Goal: Task Accomplishment & Management: Complete application form

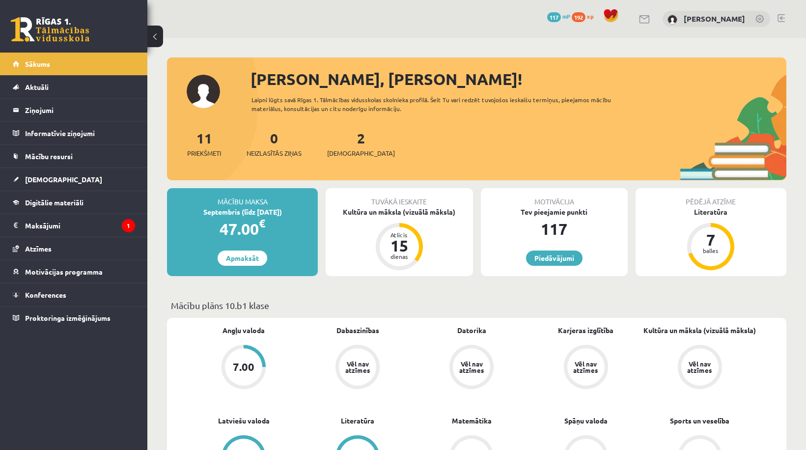
click at [350, 158] on div "11 Priekšmeti 0 Neizlasītās ziņas 2 Ieskaites" at bounding box center [477, 154] width 620 height 53
click at [354, 144] on div "2 Ieskaites" at bounding box center [361, 143] width 68 height 30
click at [345, 144] on link "2 Ieskaites" at bounding box center [361, 143] width 68 height 29
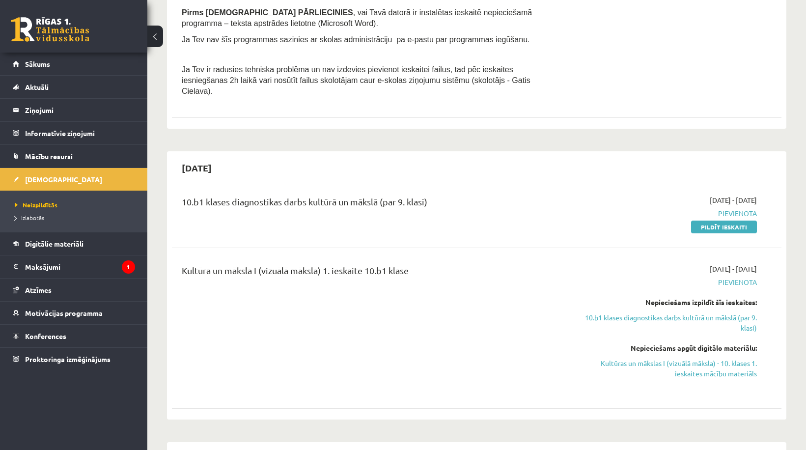
scroll to position [344, 0]
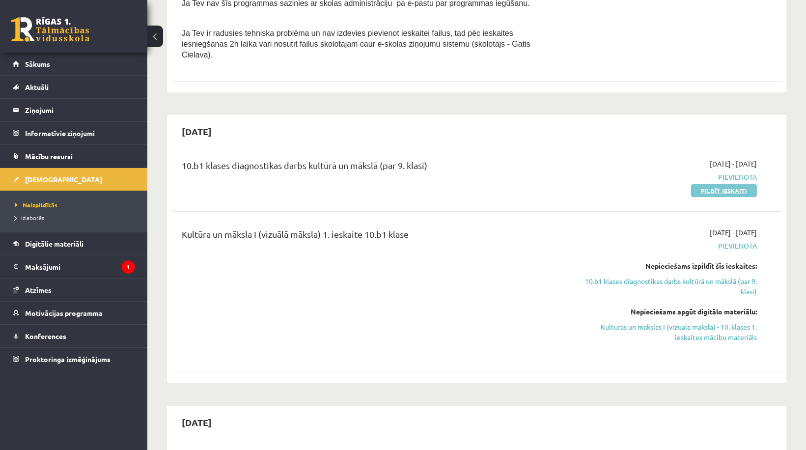
click at [704, 184] on link "Pildīt ieskaiti" at bounding box center [724, 190] width 66 height 13
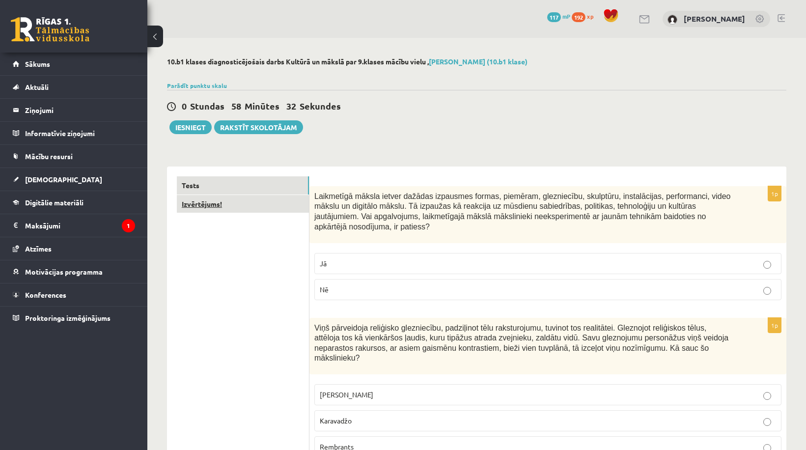
click at [229, 207] on link "Izvērtējums!" at bounding box center [243, 204] width 132 height 18
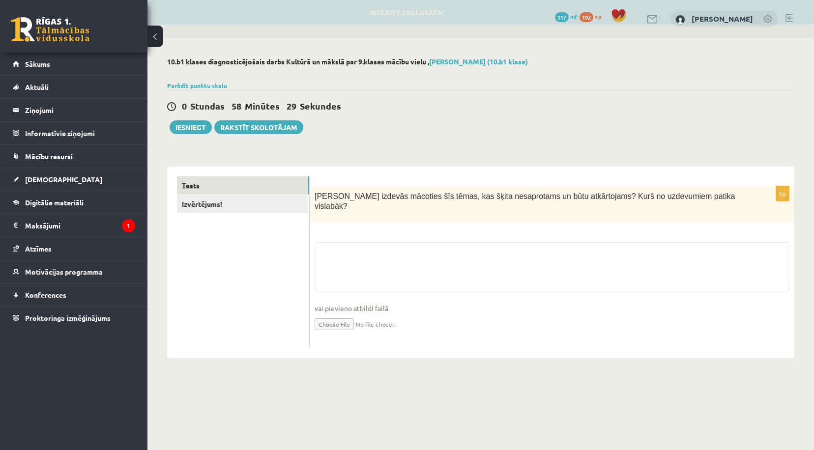
click at [228, 186] on link "Tests" at bounding box center [243, 185] width 132 height 18
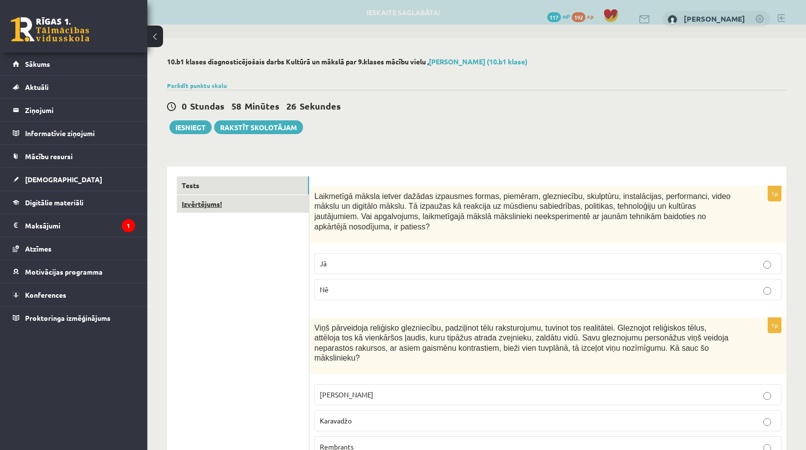
click at [228, 199] on link "Izvērtējums!" at bounding box center [243, 204] width 132 height 18
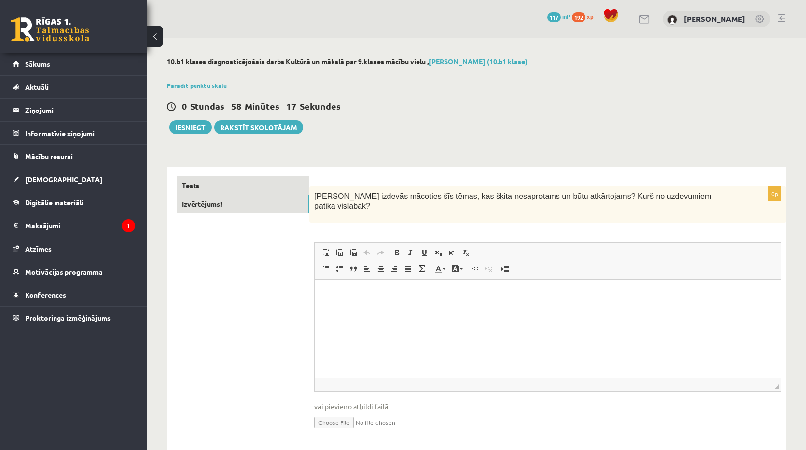
click at [228, 182] on link "Tests" at bounding box center [243, 185] width 132 height 18
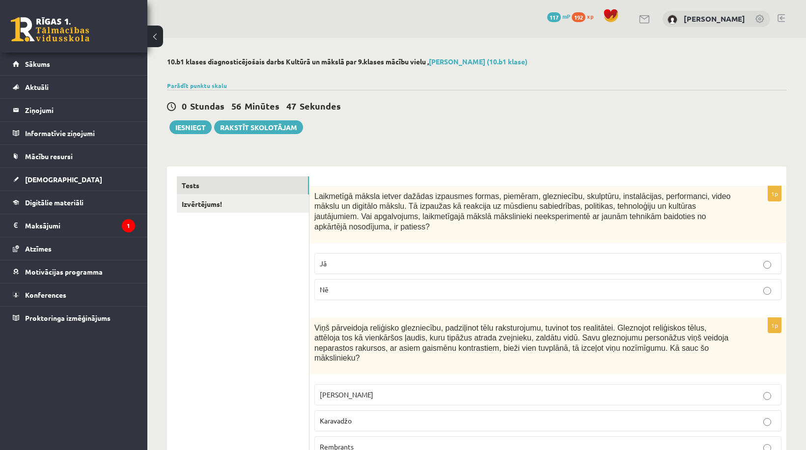
click at [337, 285] on p "Nē" at bounding box center [548, 290] width 457 height 10
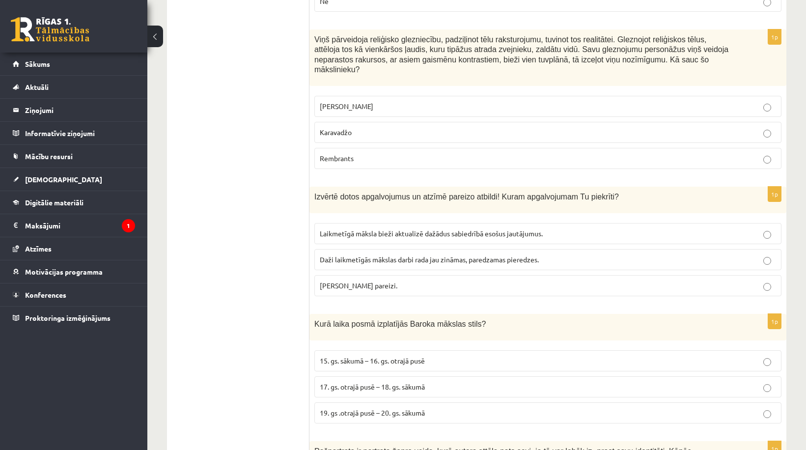
scroll to position [295, 0]
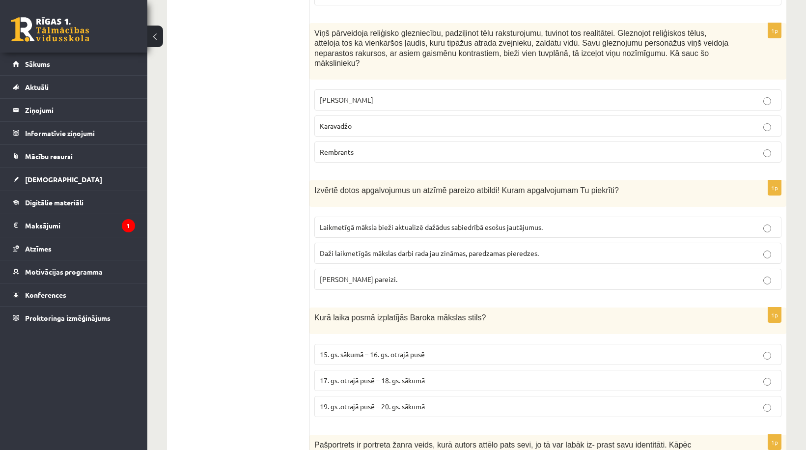
click at [361, 121] on p "Karavadžo" at bounding box center [548, 126] width 457 height 10
click at [419, 274] on p "Abi apgalvojumi pareizi." at bounding box center [548, 279] width 457 height 10
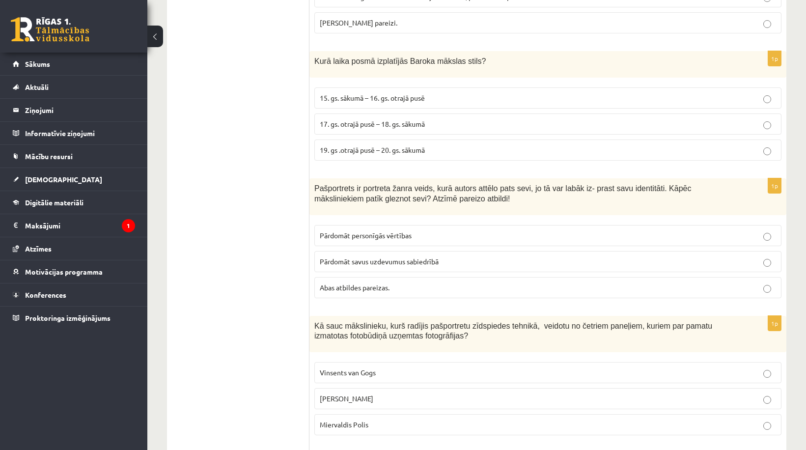
scroll to position [535, 0]
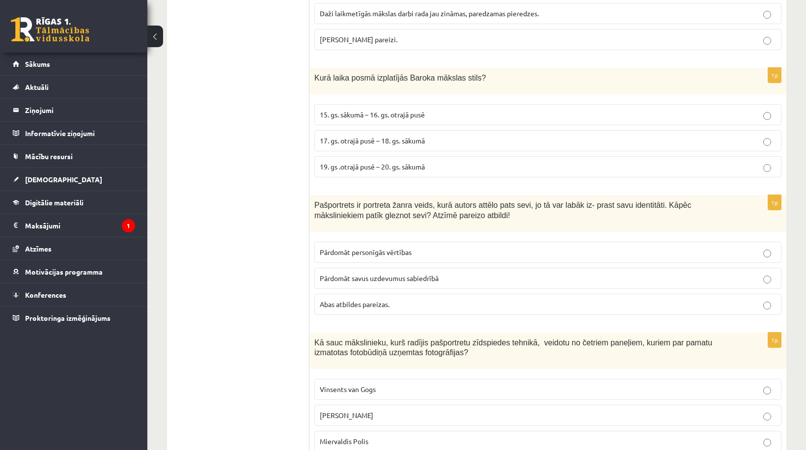
click at [452, 136] on p "17. gs. otrajā pusē – 18. gs. sākumā" at bounding box center [548, 141] width 457 height 10
click at [405, 299] on p "Abas atbildes pareizas." at bounding box center [548, 304] width 457 height 10
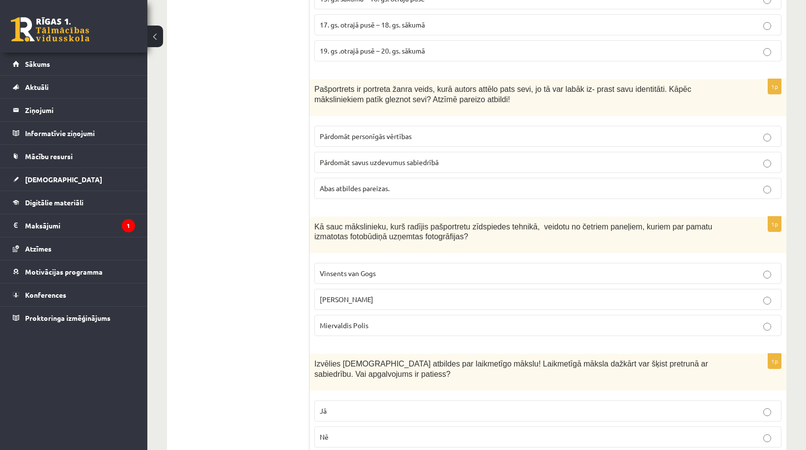
scroll to position [682, 0]
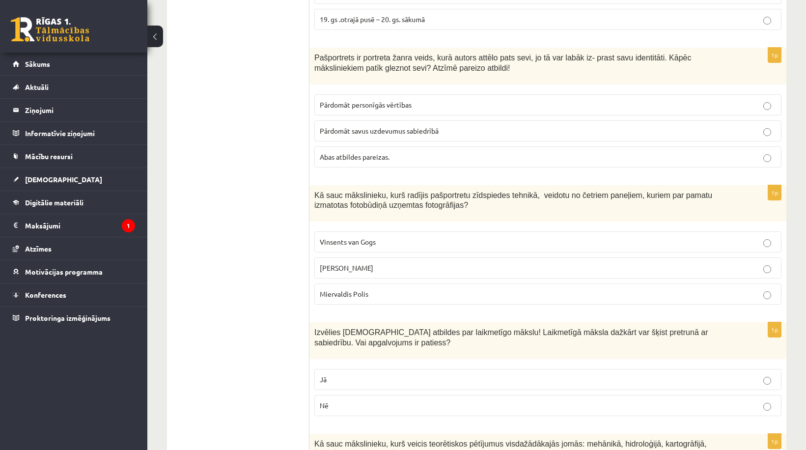
click at [384, 263] on p "Endijs Vorhols" at bounding box center [548, 268] width 457 height 10
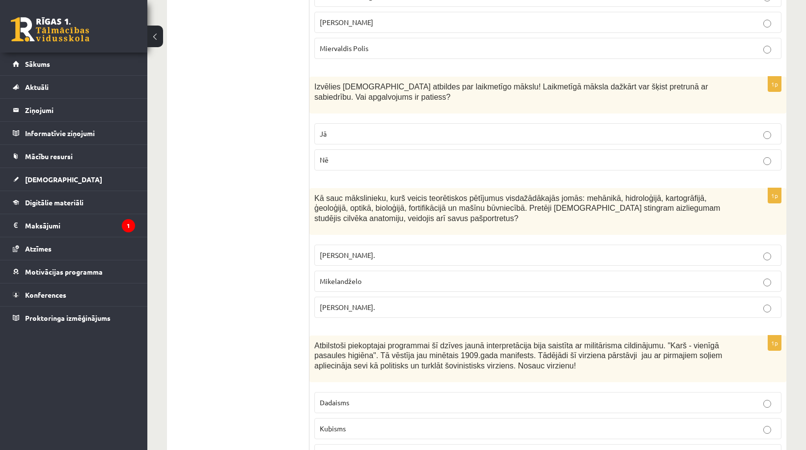
scroll to position [961, 0]
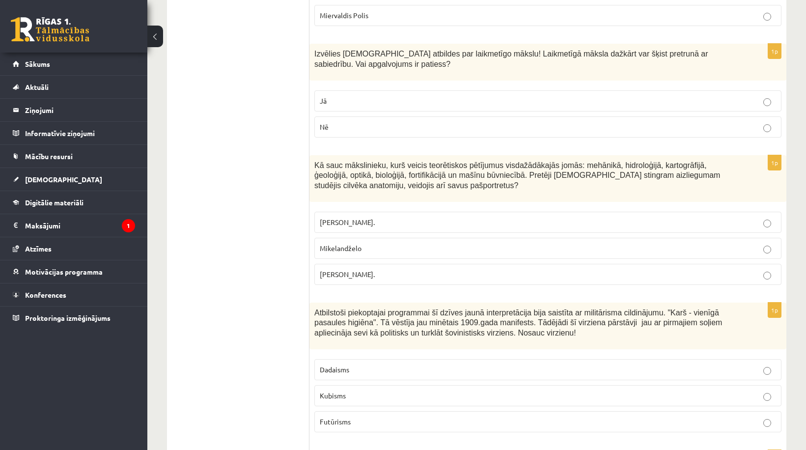
click at [738, 96] on p "Jā" at bounding box center [548, 101] width 457 height 10
click at [397, 269] on p "Leonardo da Vinči." at bounding box center [548, 274] width 457 height 10
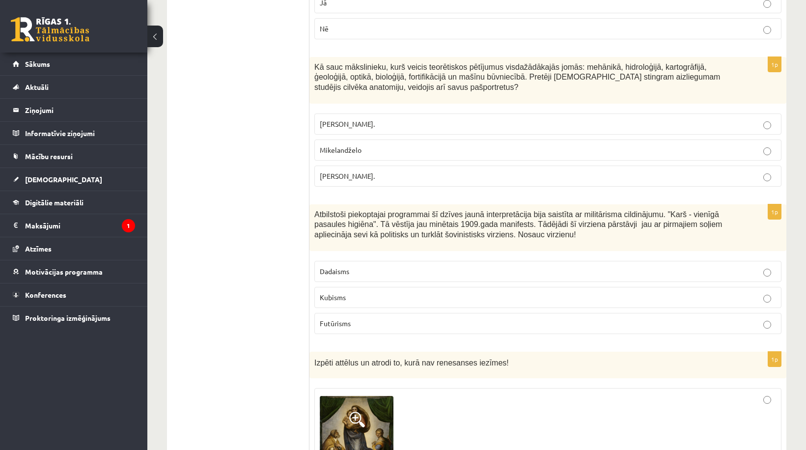
click at [360, 318] on p "Futūrisms" at bounding box center [548, 323] width 457 height 10
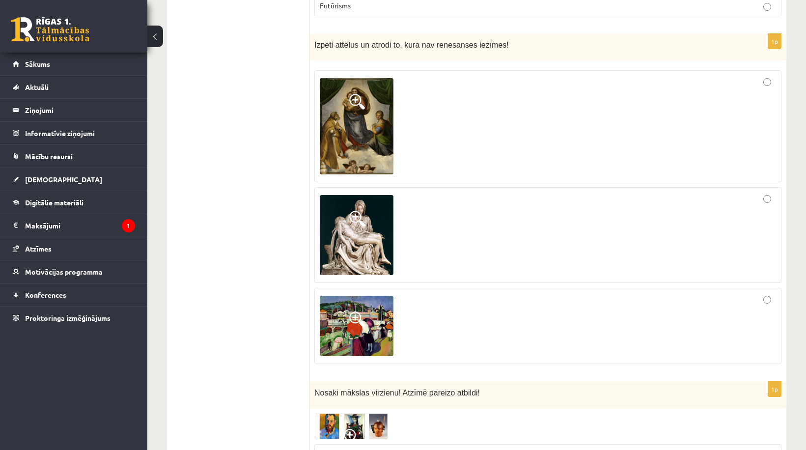
scroll to position [1354, 0]
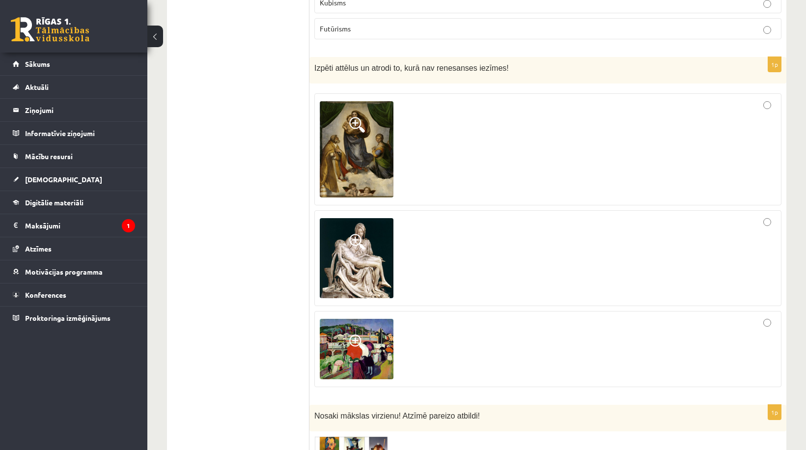
click at [451, 319] on div at bounding box center [548, 348] width 457 height 65
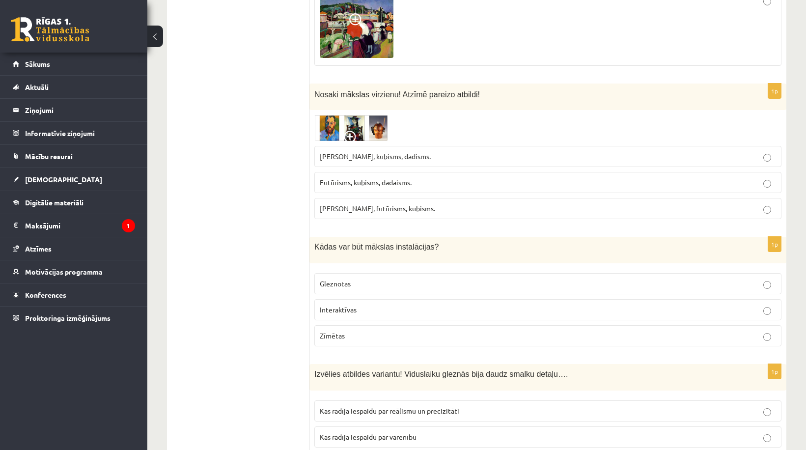
scroll to position [1698, 0]
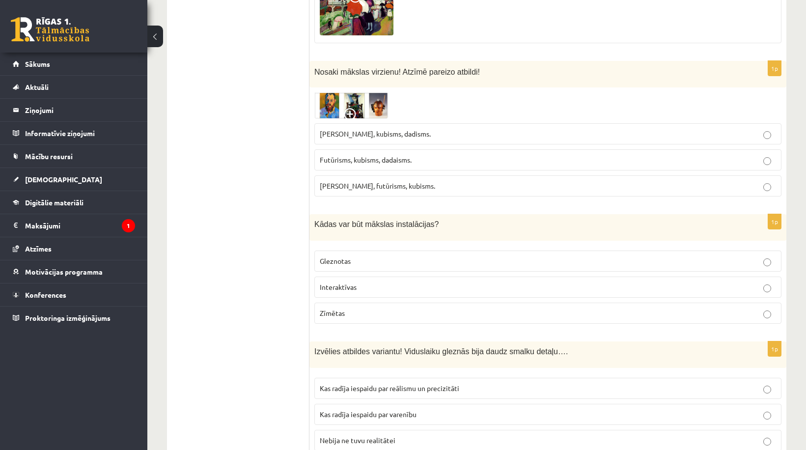
click at [420, 129] on p "Fovisms, kubisms, dadisms." at bounding box center [548, 134] width 457 height 10
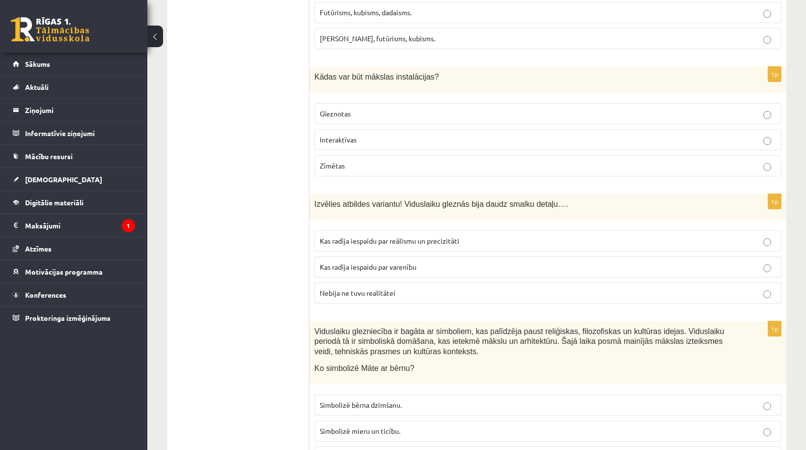
scroll to position [1894, 0]
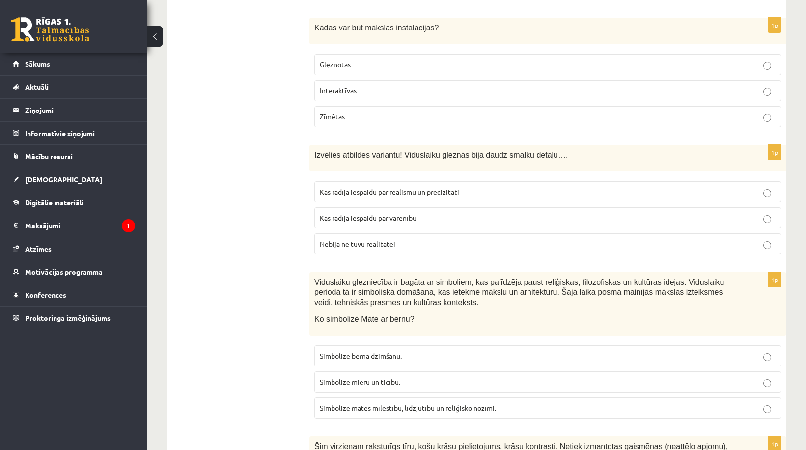
click at [371, 86] on p "Interaktīvas" at bounding box center [548, 91] width 457 height 10
click at [421, 187] on span "Kas radīja iespaidu par reālismu un precizitāti" at bounding box center [390, 191] width 140 height 9
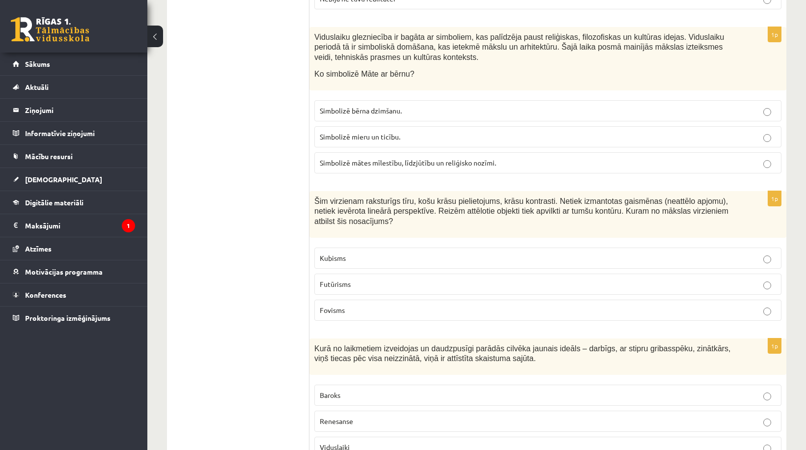
scroll to position [2140, 0]
click at [416, 157] on p "Simbolizē mātes mīlestību, līdzjūtību un reliģisko nozīmi." at bounding box center [548, 162] width 457 height 10
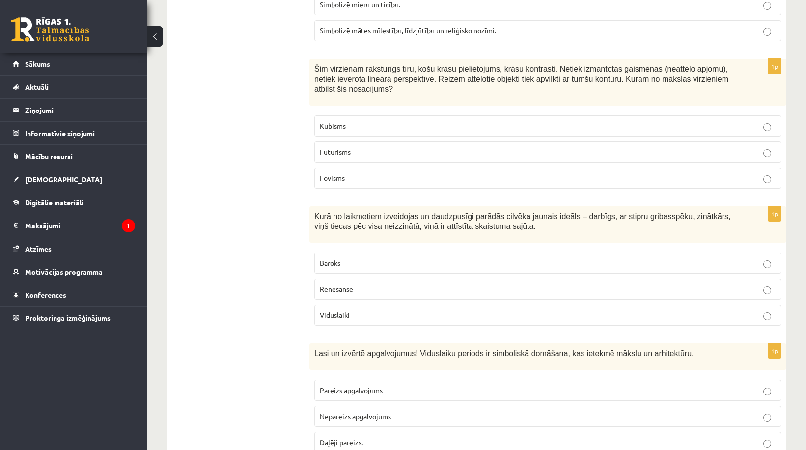
scroll to position [2271, 0]
click at [396, 174] on p "Fovisms" at bounding box center [548, 179] width 457 height 10
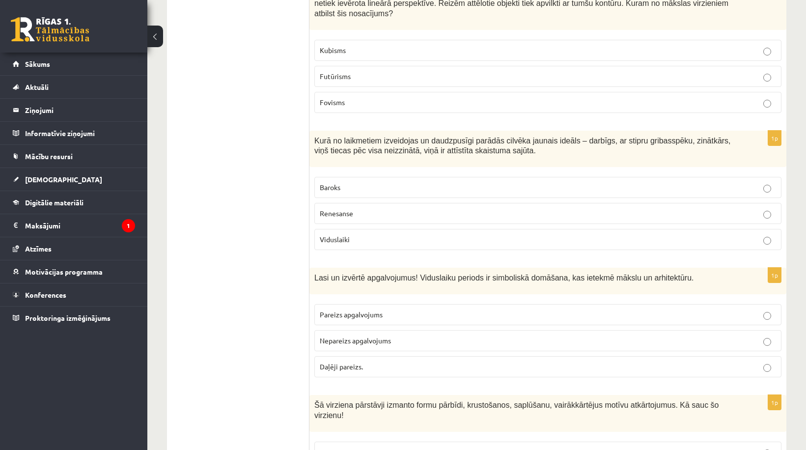
scroll to position [2369, 0]
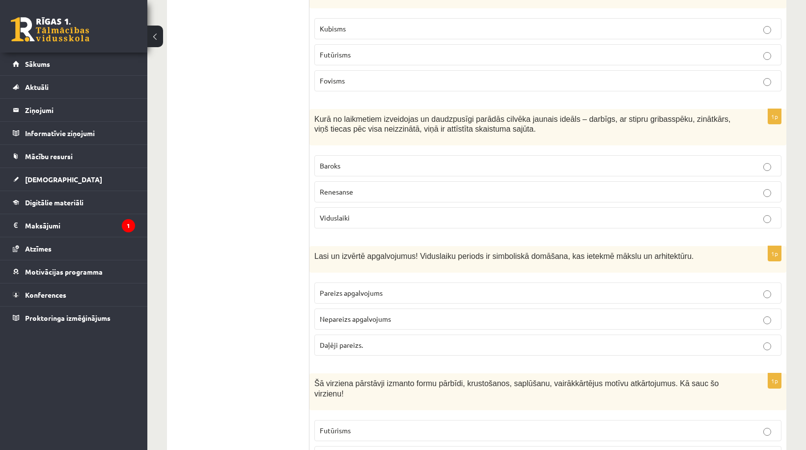
click at [385, 187] on p "Renesanse" at bounding box center [548, 192] width 457 height 10
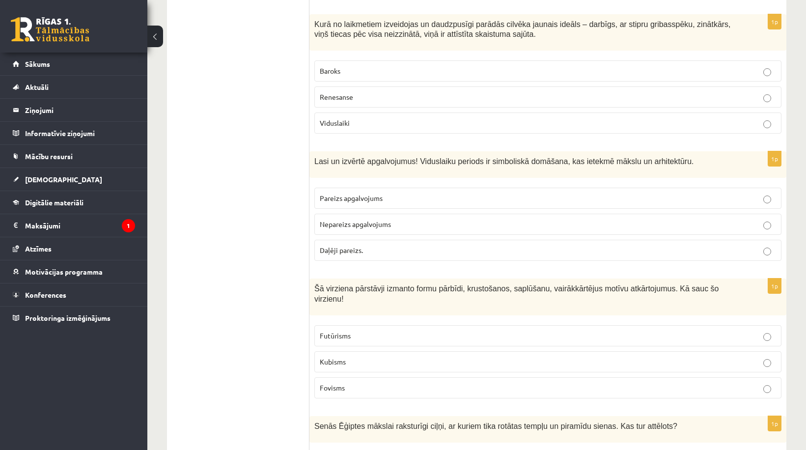
scroll to position [2467, 0]
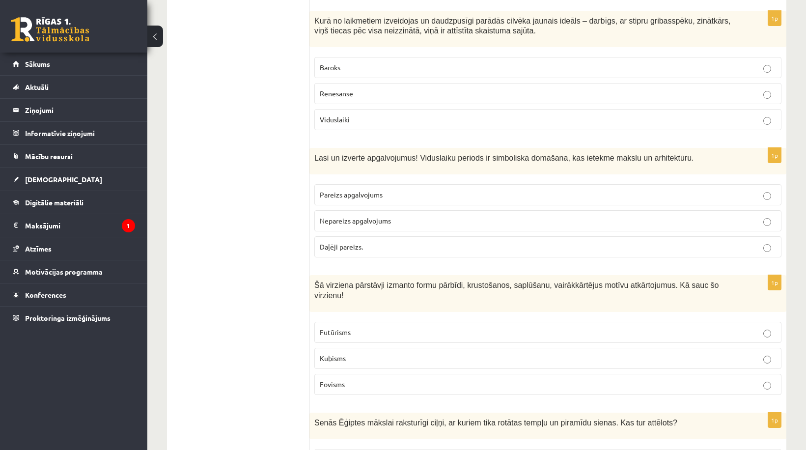
click at [388, 184] on label "Pareizs apgalvojums" at bounding box center [547, 194] width 467 height 21
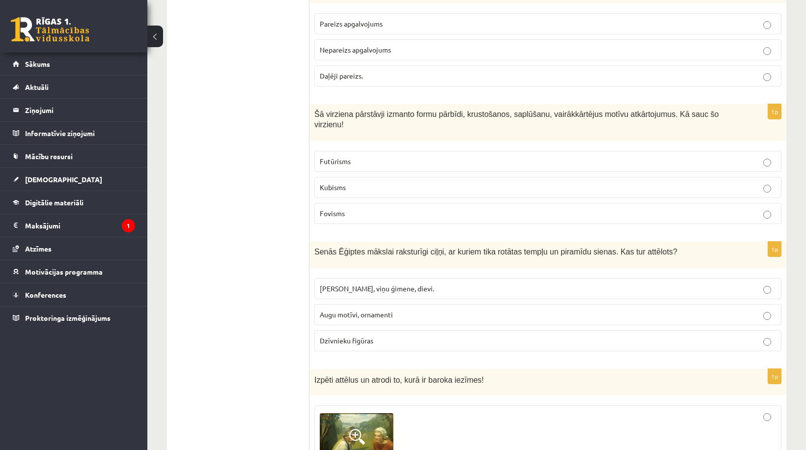
scroll to position [2664, 0]
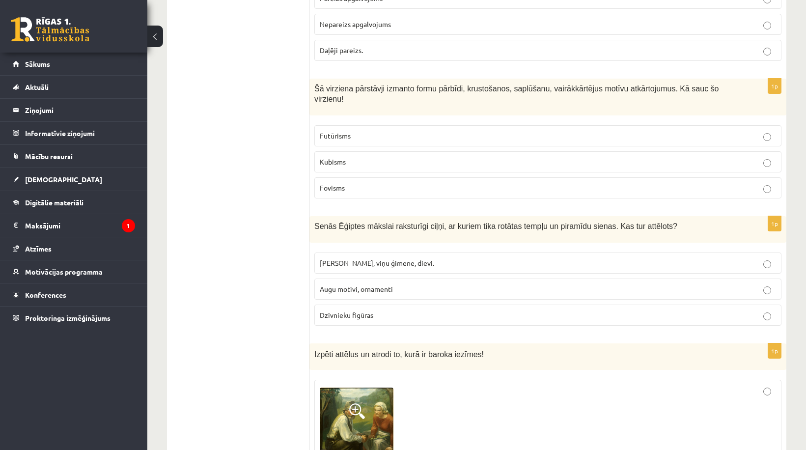
click at [354, 157] on p "Kubisms" at bounding box center [548, 162] width 457 height 10
click at [403, 258] on p "Faraoni, viņu ģimene, dievi." at bounding box center [548, 263] width 457 height 10
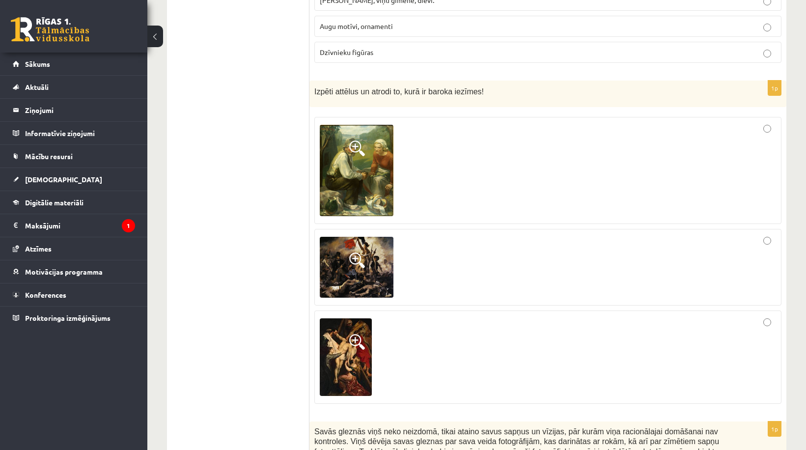
scroll to position [2910, 0]
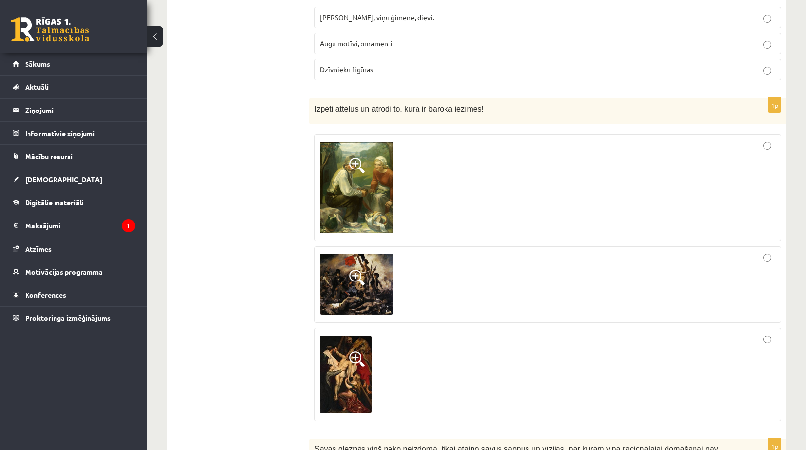
click at [457, 360] on div at bounding box center [548, 374] width 457 height 83
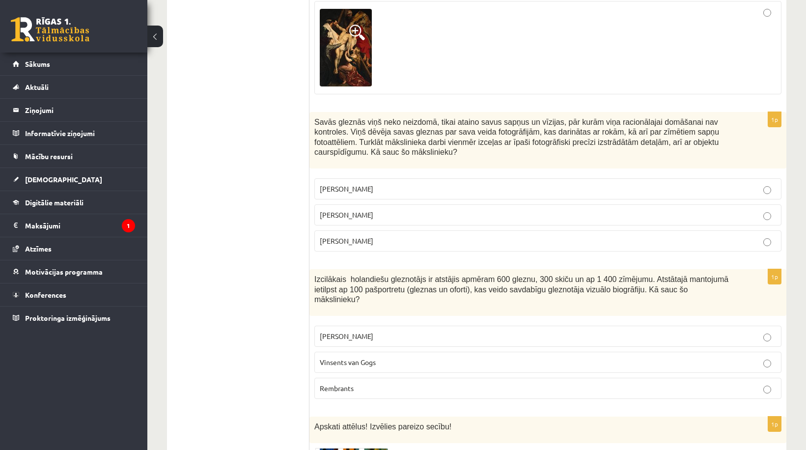
scroll to position [3254, 0]
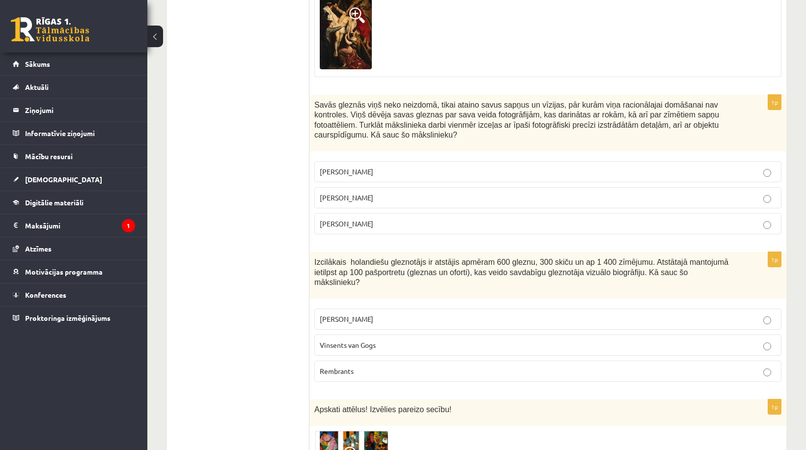
click at [403, 193] on p "Salvadors Dalī" at bounding box center [548, 198] width 457 height 10
click at [399, 366] on p "Rembrants" at bounding box center [548, 371] width 457 height 10
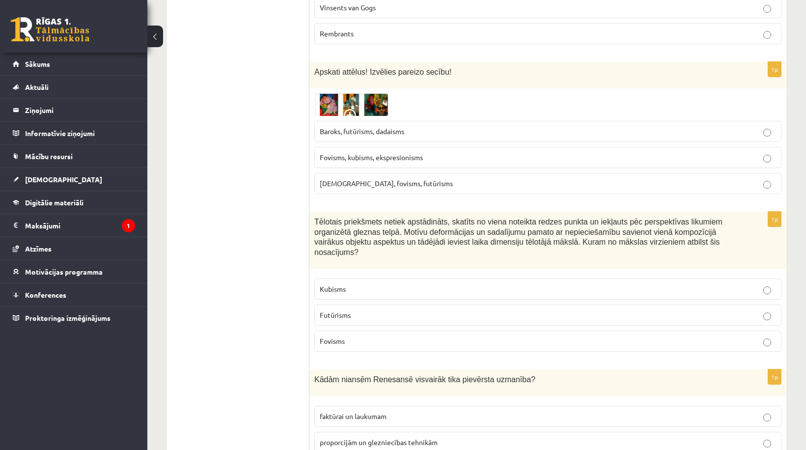
scroll to position [3597, 0]
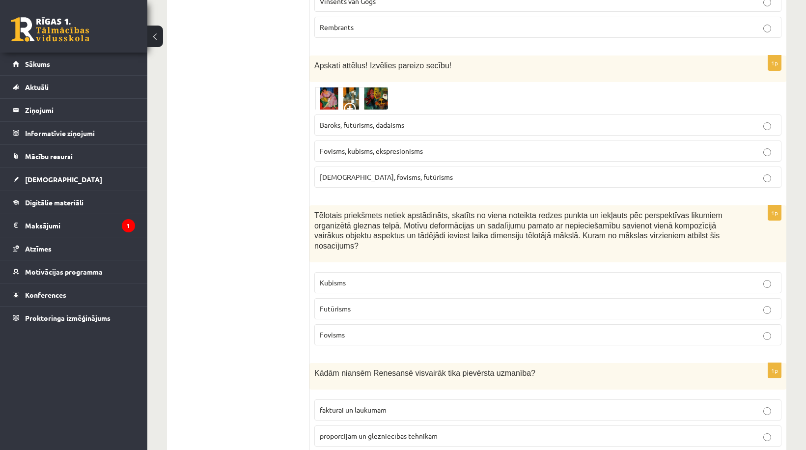
click at [379, 146] on span "Fovisms, kubisms, ekspresionisms" at bounding box center [371, 150] width 103 height 9
click at [379, 272] on label "Kubisms" at bounding box center [547, 282] width 467 height 21
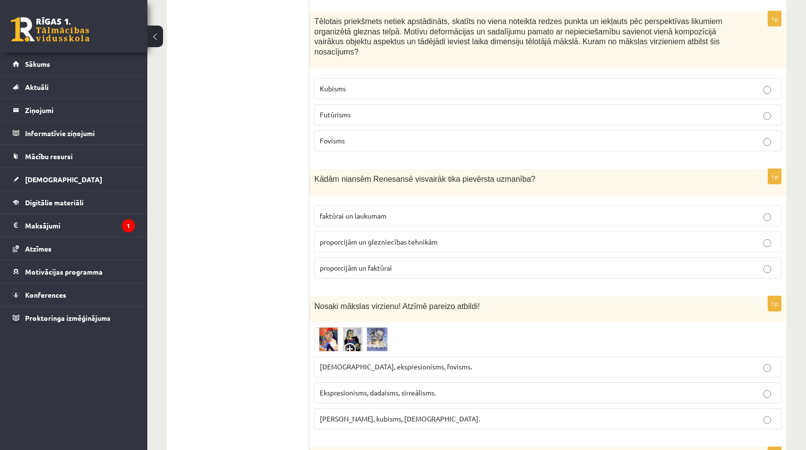
scroll to position [3794, 0]
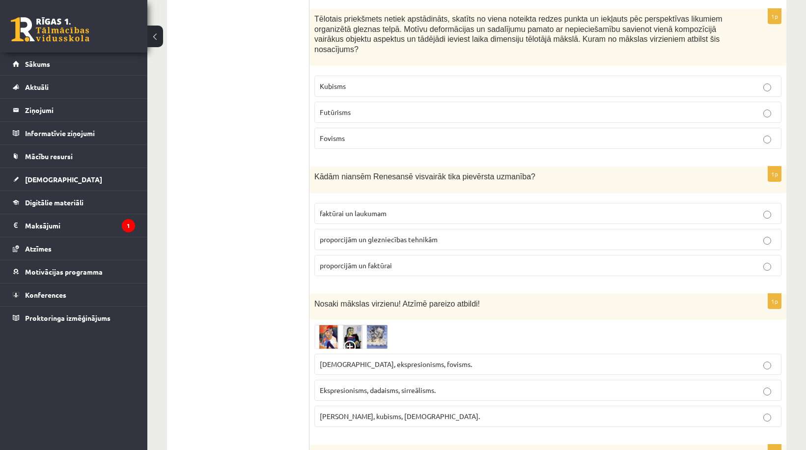
click at [386, 261] on span "proporcijām un faktūrai" at bounding box center [356, 265] width 72 height 9
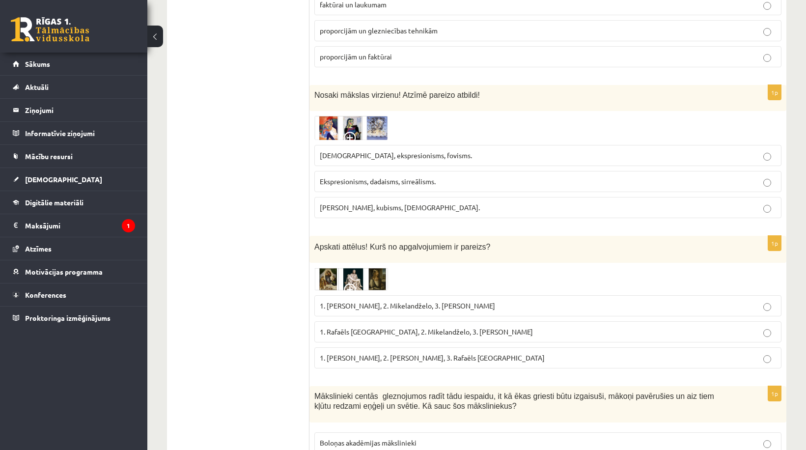
scroll to position [4040, 0]
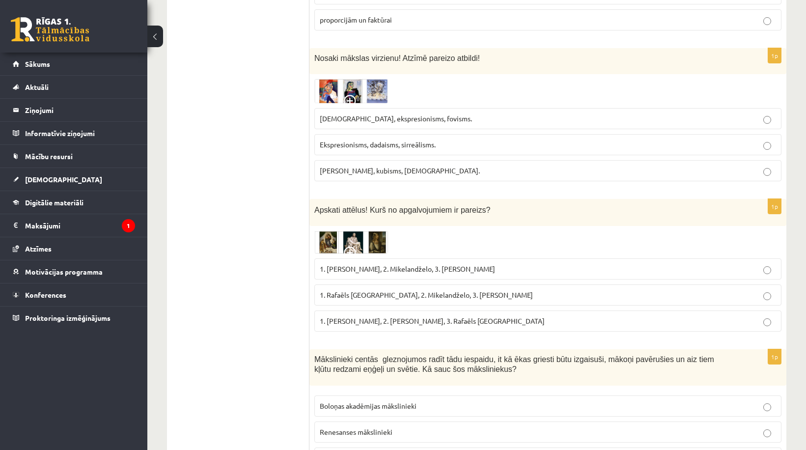
click at [423, 114] on span "Sirreālisms, ekspresionisms, fovisms." at bounding box center [396, 118] width 152 height 9
click at [468, 290] on p "1. Rafaēls Sancio da Urbīno, 2. Mikelandželo, 3. Albrehts Dīrers" at bounding box center [548, 295] width 457 height 10
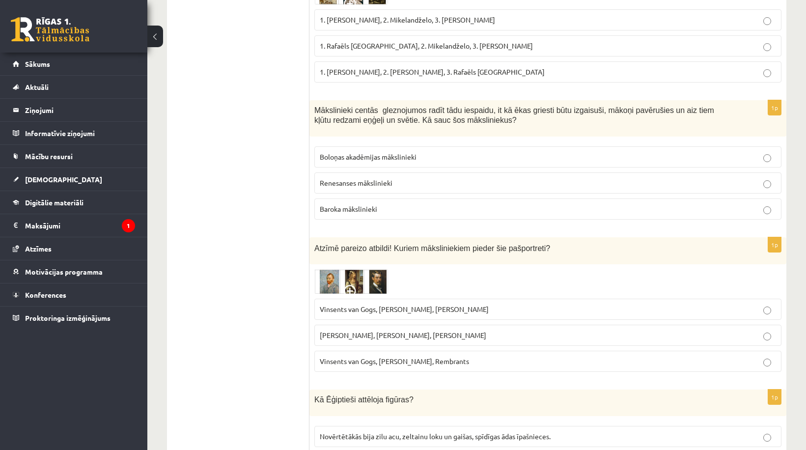
scroll to position [4326, 0]
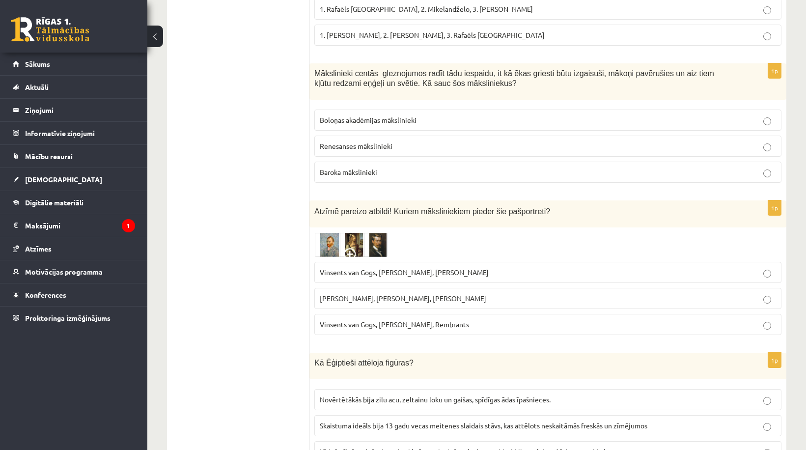
click at [363, 168] on span "Baroka mākslinieki" at bounding box center [348, 172] width 57 height 9
click at [398, 447] on span "Vīriešu figūras krāsoja sarkani brūnas, sieviešu - dzeltenas. Mati bija melni, …" at bounding box center [466, 451] width 293 height 9
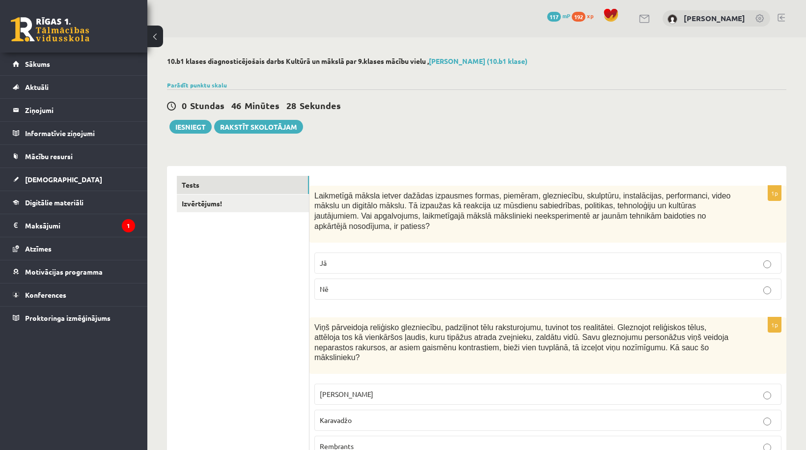
scroll to position [0, 0]
click at [201, 129] on button "Iesniegt" at bounding box center [191, 127] width 42 height 14
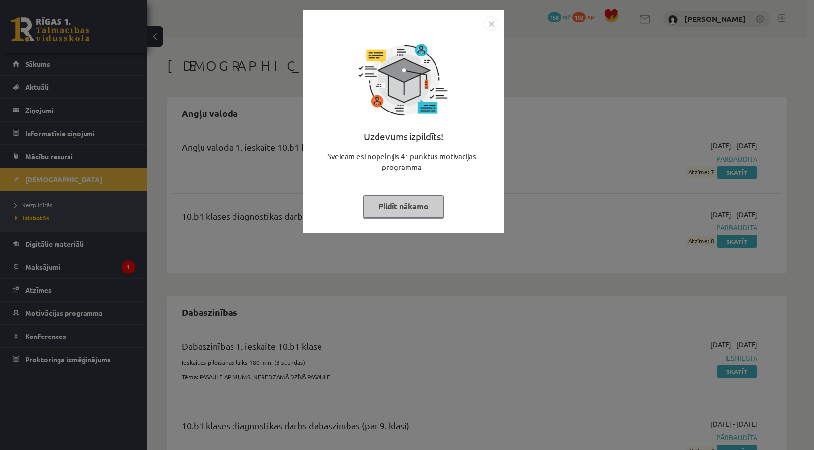
click at [411, 204] on button "Pildīt nākamo" at bounding box center [403, 206] width 81 height 23
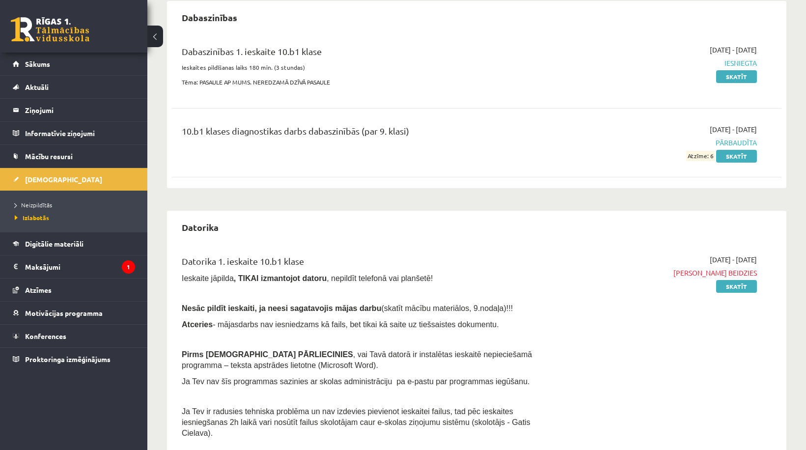
scroll to position [442, 0]
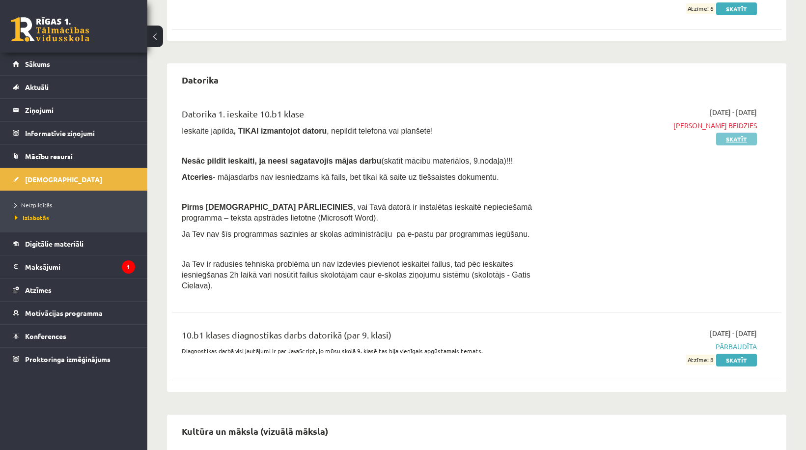
click at [742, 142] on link "Skatīt" at bounding box center [736, 139] width 41 height 13
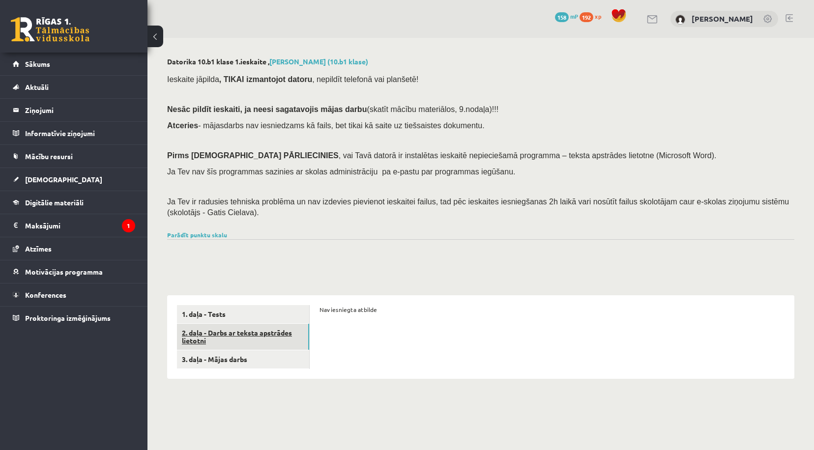
click at [211, 340] on link "2. daļa - Darbs ar teksta apstrādes lietotni" at bounding box center [243, 337] width 132 height 27
click at [208, 364] on link "3. daļa - Mājas darbs" at bounding box center [243, 359] width 132 height 18
click at [210, 237] on link "Parādīt punktu skalu" at bounding box center [197, 235] width 60 height 8
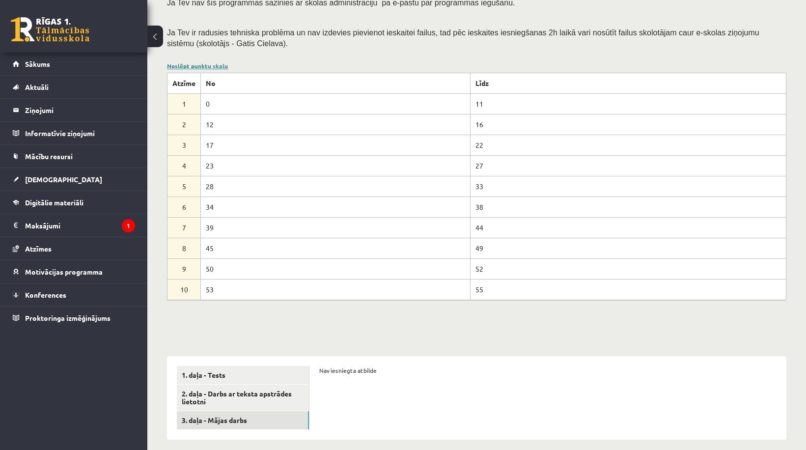
scroll to position [178, 0]
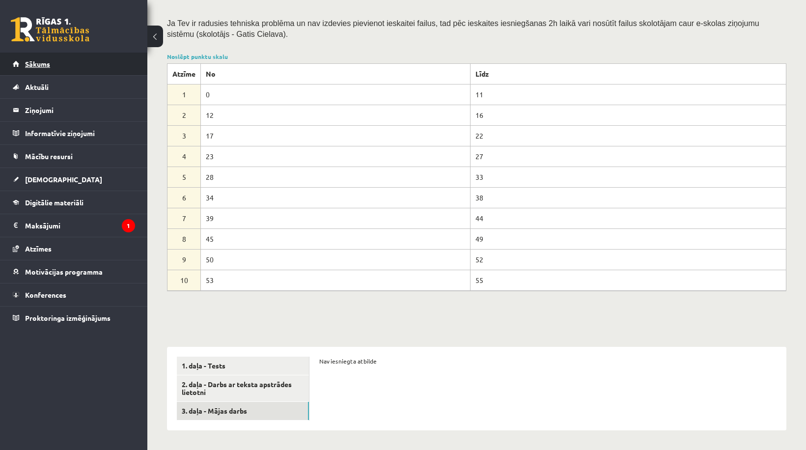
click at [53, 53] on link "Sākums" at bounding box center [74, 64] width 122 height 23
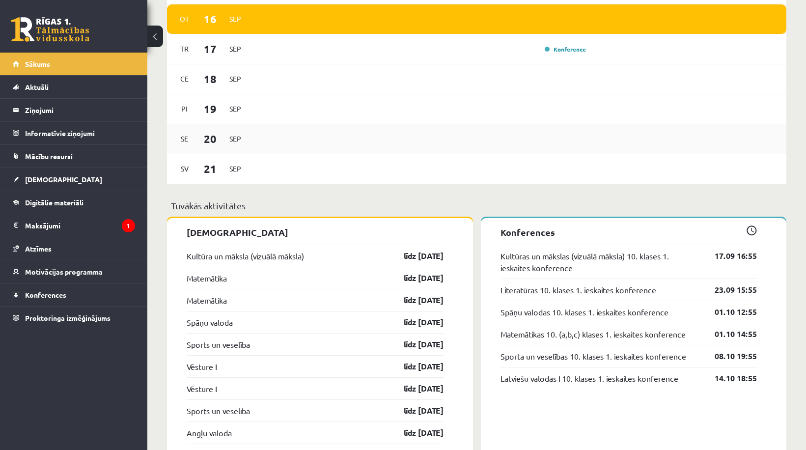
scroll to position [737, 0]
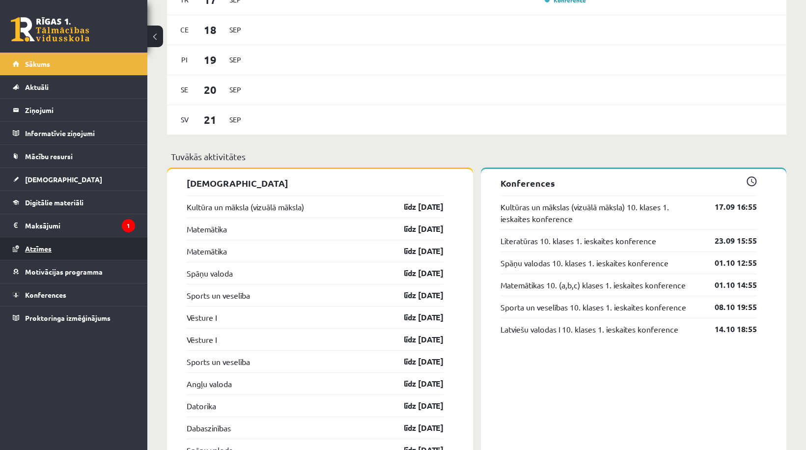
click at [58, 256] on link "Atzīmes" at bounding box center [74, 248] width 122 height 23
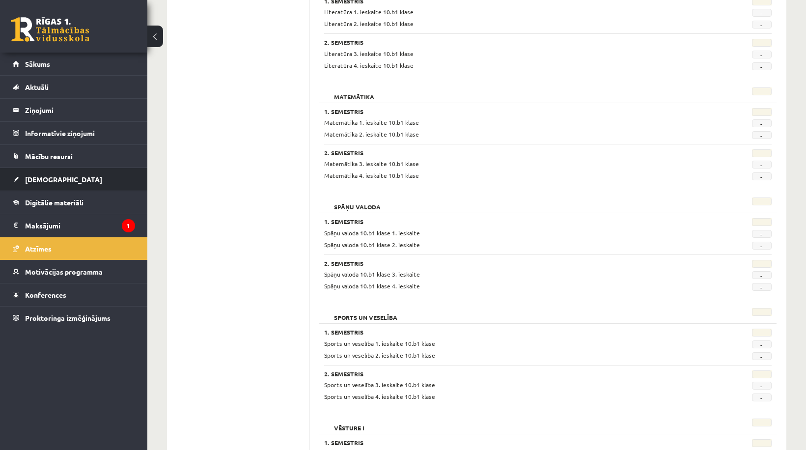
click at [57, 174] on link "[DEMOGRAPHIC_DATA]" at bounding box center [74, 179] width 122 height 23
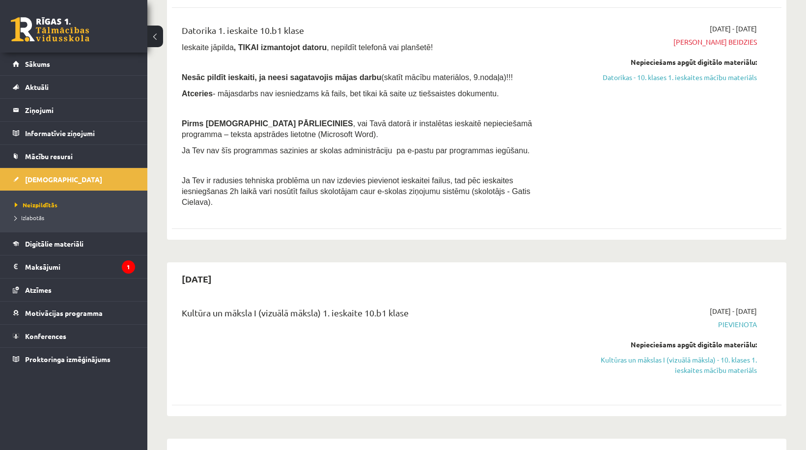
scroll to position [246, 0]
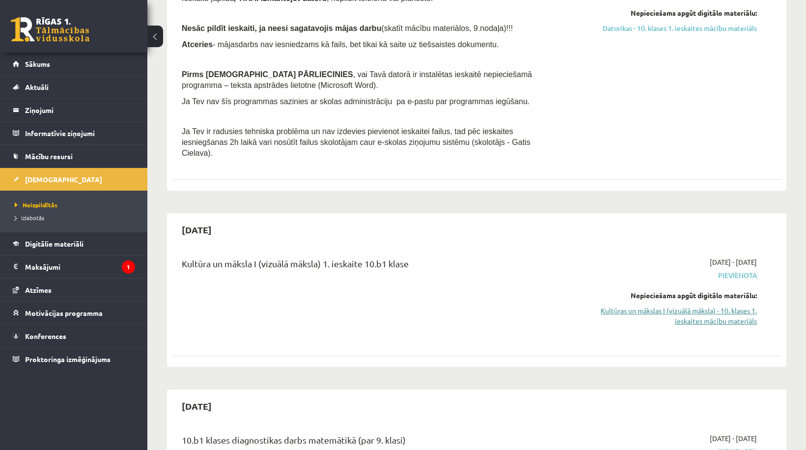
click at [700, 308] on link "Kultūras un mākslas I (vizuālā māksla) - 10. klases 1. ieskaites mācību materiā…" at bounding box center [666, 316] width 182 height 21
